Goal: Find specific page/section: Find specific page/section

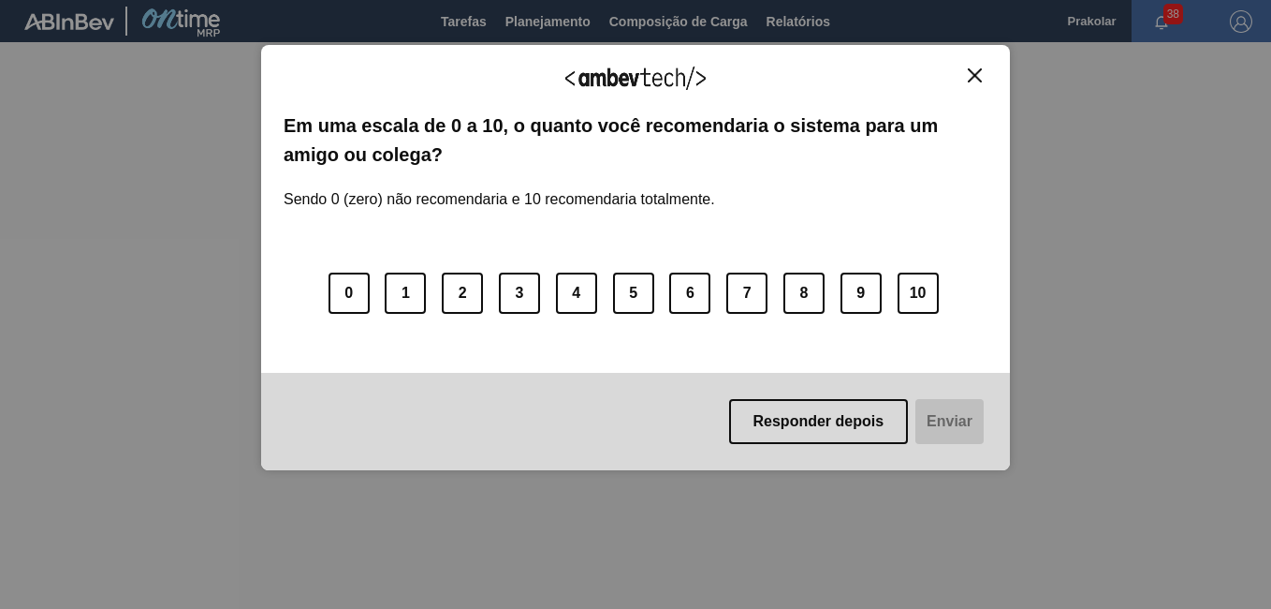
click at [977, 76] on img "Fechar" at bounding box center [975, 75] width 14 height 14
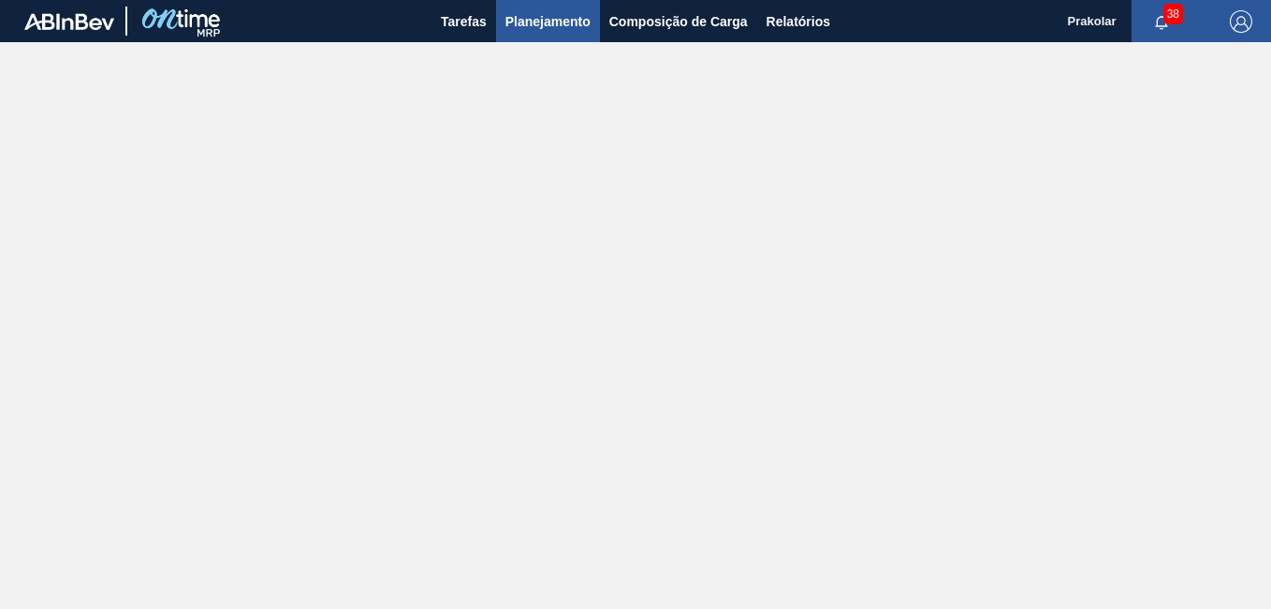
click at [576, 29] on span "Planejamento" at bounding box center [548, 21] width 85 height 22
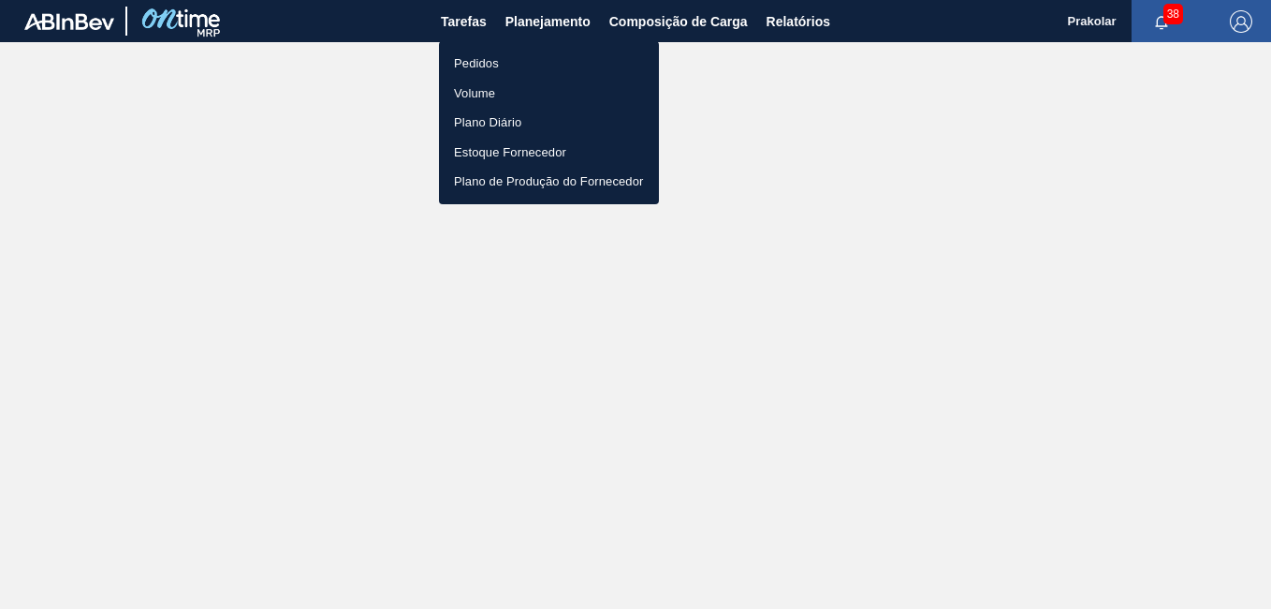
click at [492, 59] on li "Pedidos" at bounding box center [549, 64] width 220 height 30
